Goal: Manage account settings

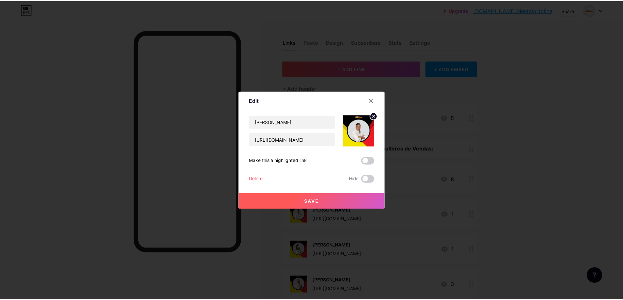
scroll to position [65, 0]
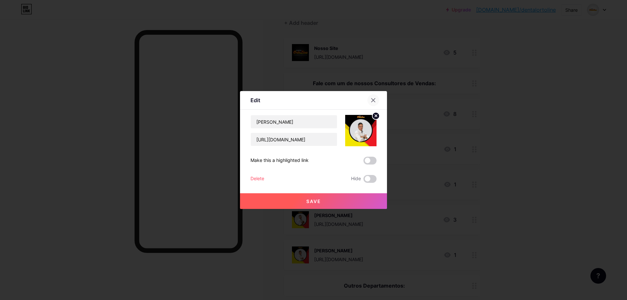
click at [370, 97] on div at bounding box center [374, 100] width 12 height 12
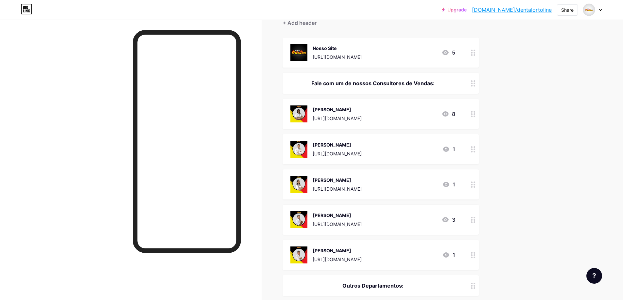
click at [470, 54] on div at bounding box center [472, 53] width 11 height 30
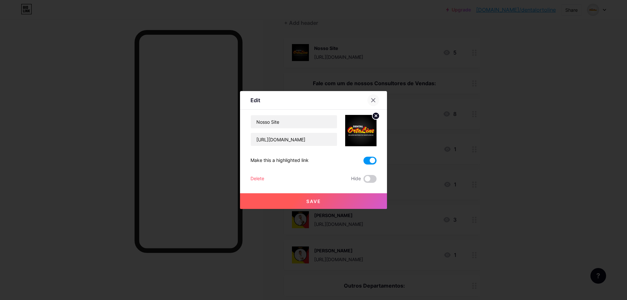
click at [378, 100] on div at bounding box center [374, 100] width 12 height 12
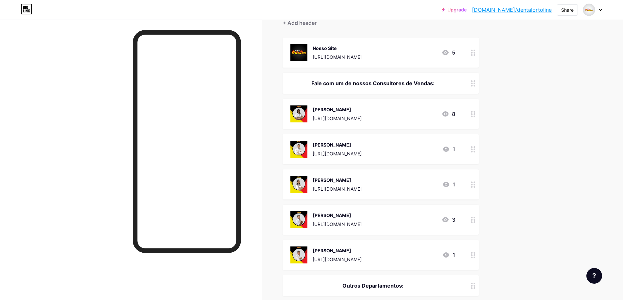
click at [454, 55] on div "5" at bounding box center [448, 53] width 14 height 8
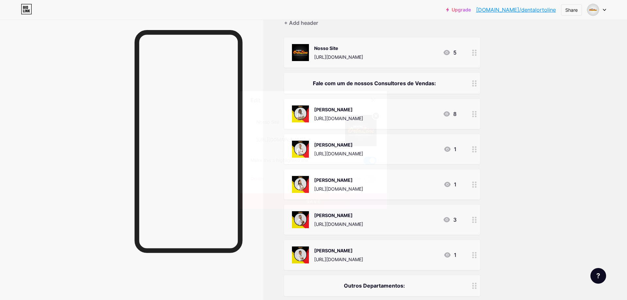
click at [367, 96] on div "Edit" at bounding box center [313, 101] width 147 height 15
click at [373, 99] on icon at bounding box center [373, 100] width 5 height 5
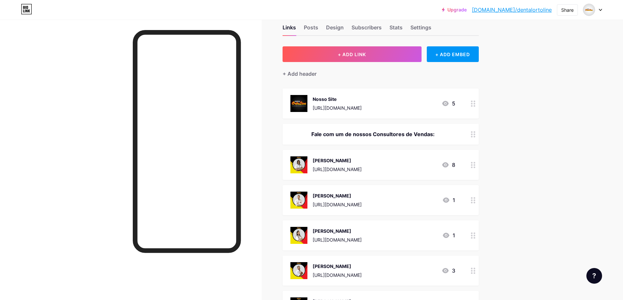
scroll to position [0, 0]
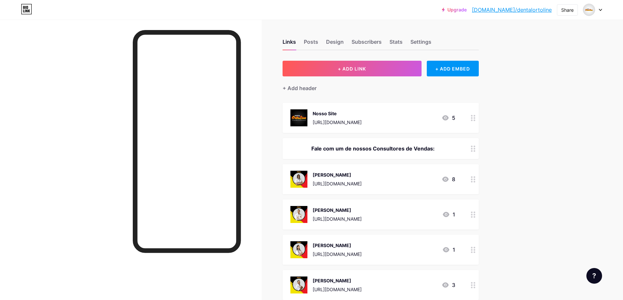
click at [455, 119] on div "5" at bounding box center [448, 118] width 14 height 8
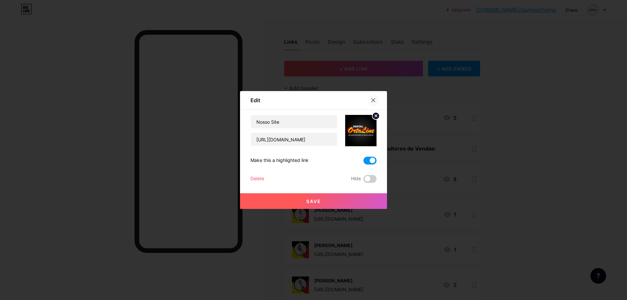
click at [378, 100] on div at bounding box center [374, 100] width 12 height 12
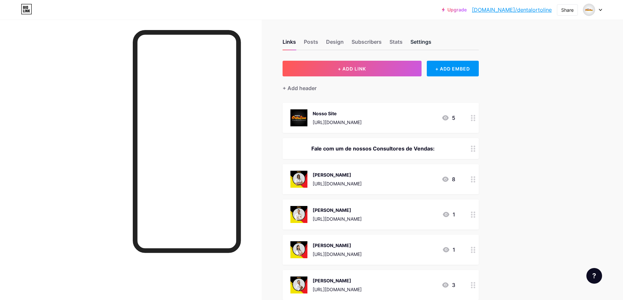
click at [428, 43] on div "Settings" at bounding box center [420, 44] width 21 height 12
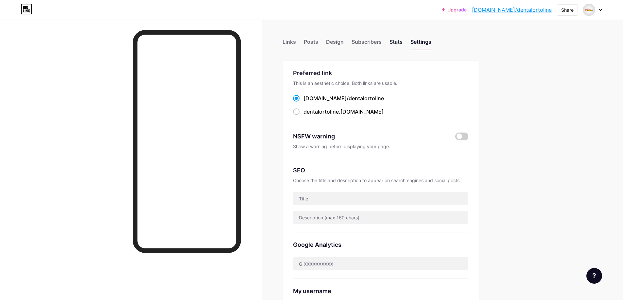
click at [398, 45] on div "Stats" at bounding box center [395, 44] width 13 height 12
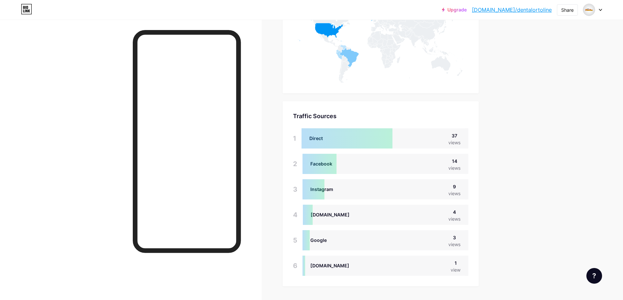
scroll to position [476, 0]
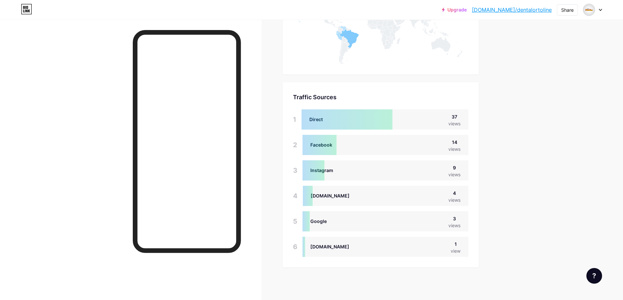
click at [454, 148] on div "views" at bounding box center [454, 149] width 12 height 7
click at [330, 147] on div at bounding box center [319, 145] width 34 height 20
